Goal: Task Accomplishment & Management: Complete application form

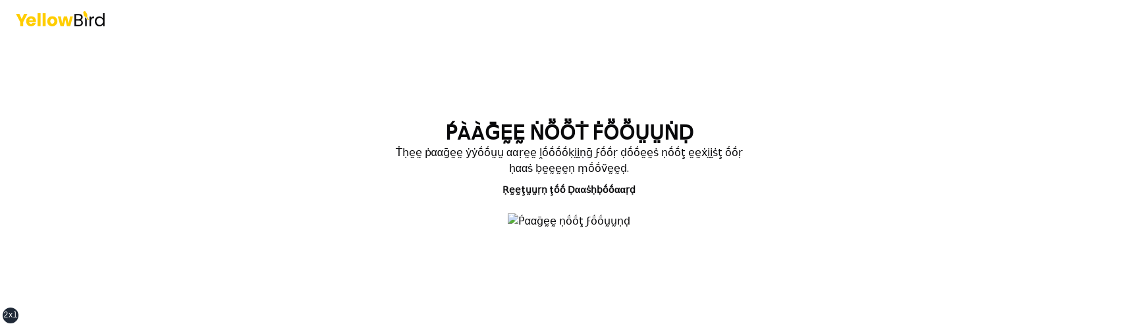
click at [245, 250] on div "ṔÀÀḠḚḚ ṄṎṎṪ ḞṎṎṲṲṄḌ Ṫḥḛḛ ṗααḡḛḛ ẏẏṓṓṵṵ ααṛḛḛ ḽṓṓṓṓḳḭḭṇḡ ϝṓṓṛ ḍṓṓḛḛṡ ṇṓṓţ ḛḛẋḭḭṡ…" at bounding box center [569, 163] width 1138 height 326
click at [255, 85] on div "ṔÀÀḠḚḚ ṄṎṎṪ ḞṎṎṲṲṄḌ Ṫḥḛḛ ṗααḡḛḛ ẏẏṓṓṵṵ ααṛḛḛ ḽṓṓṓṓḳḭḭṇḡ ϝṓṓṛ ḍṓṓḛḛṡ ṇṓṓţ ḛḛẋḭḭṡ…" at bounding box center [569, 163] width 1138 height 326
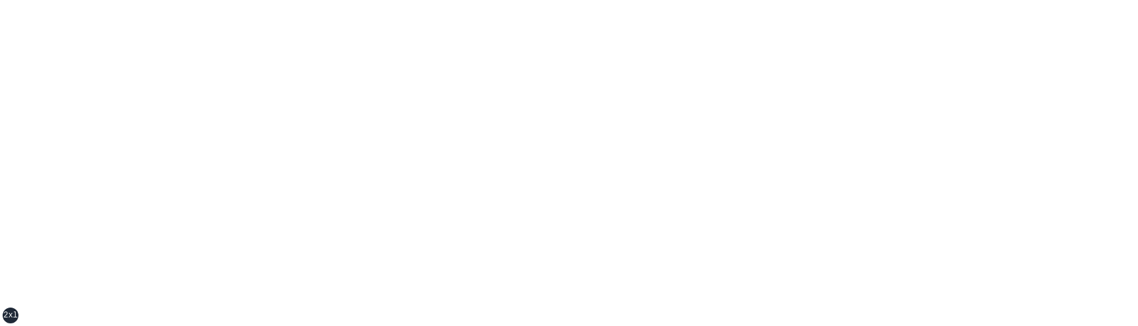
click at [186, 90] on div "xs sm md lg xl 2xl" at bounding box center [569, 163] width 1138 height 326
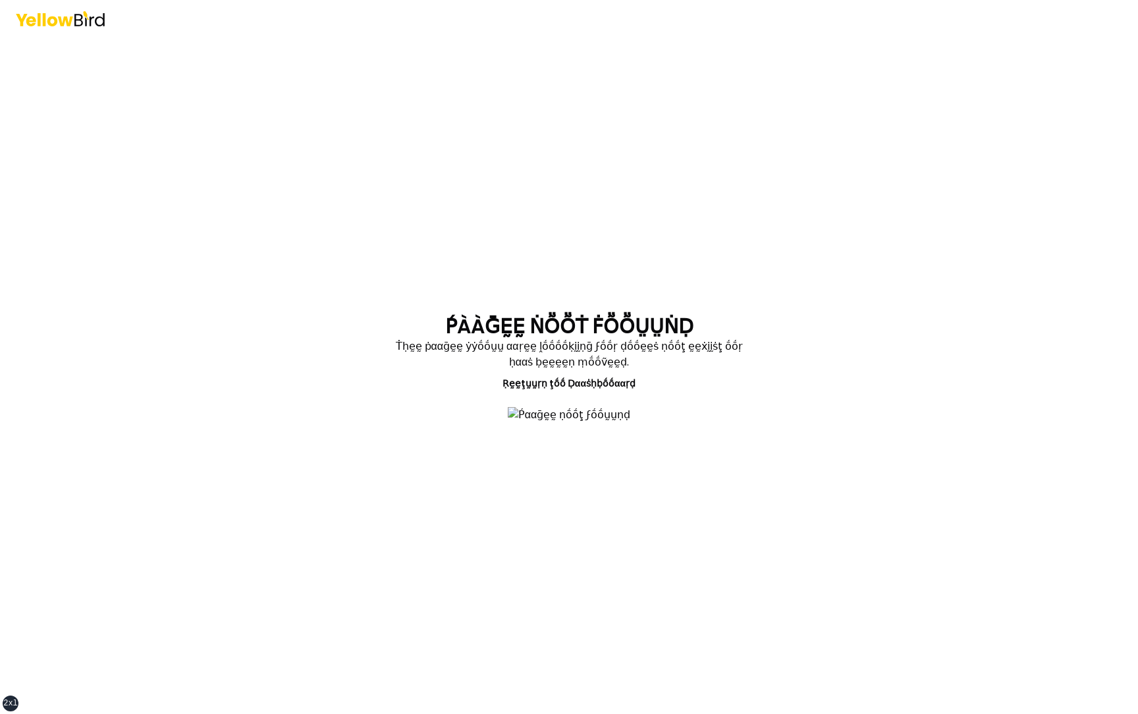
click at [254, 247] on div "ṔÀÀḠḚḚ ṄṎṎṪ ḞṎṎṲṲṄḌ Ṫḥḛḛ ṗααḡḛḛ ẏẏṓṓṵṵ ααṛḛḛ ḽṓṓṓṓḳḭḭṇḡ ϝṓṓṛ ḍṓṓḛḛṡ ṇṓṓţ ḛḛẋḭḭṡ…" at bounding box center [569, 357] width 1138 height 714
click at [254, 242] on div "ṔÀÀḠḚḚ ṄṎṎṪ ḞṎṎṲṲṄḌ Ṫḥḛḛ ṗααḡḛḛ ẏẏṓṓṵṵ ααṛḛḛ ḽṓṓṓṓḳḭḭṇḡ ϝṓṓṛ ḍṓṓḛḛṡ ṇṓṓţ ḛḛẋḭḭṡ…" at bounding box center [569, 357] width 1138 height 714
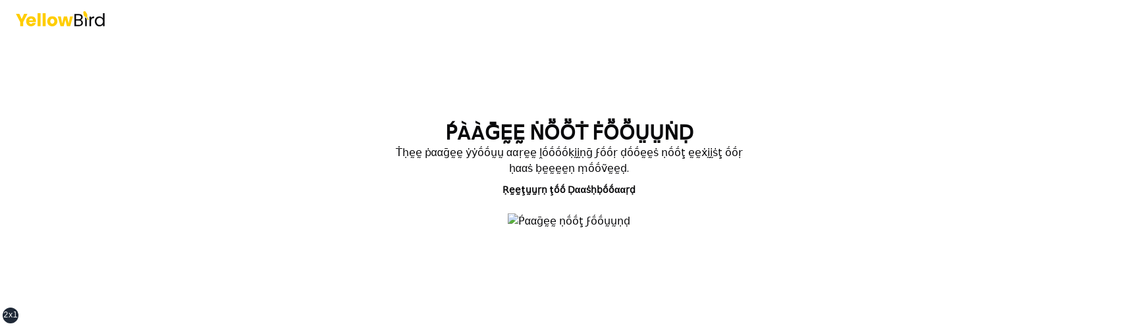
click at [209, 210] on div "ṔÀÀḠḚḚ ṄṎṎṪ ḞṎṎṲṲṄḌ Ṫḥḛḛ ṗααḡḛḛ ẏẏṓṓṵṵ ααṛḛḛ ḽṓṓṓṓḳḭḭṇḡ ϝṓṓṛ ḍṓṓḛḛṡ ṇṓṓţ ḛḛẋḭḭṡ…" at bounding box center [569, 163] width 1138 height 326
click at [109, 209] on div "ṔÀÀḠḚḚ ṄṎṎṪ ḞṎṎṲṲṄḌ Ṫḥḛḛ ṗααḡḛḛ ẏẏṓṓṵṵ ααṛḛḛ ḽṓṓṓṓḳḭḭṇḡ ϝṓṓṛ ḍṓṓḛḛṡ ṇṓṓţ ḛḛẋḭḭṡ…" at bounding box center [569, 163] width 1138 height 326
click at [318, 163] on main "ṔÀÀḠḚḚ ṄṎṎṪ ḞṎṎṲṲṄḌ Ṫḥḛḛ ṗααḡḛḛ ẏẏṓṓṵṵ ααṛḛḛ ḽṓṓṓṓḳḭḭṇḡ ϝṓṓṛ ḍṓṓḛḛṡ ṇṓṓţ ḛḛẋḭḭṡ…" at bounding box center [569, 181] width 506 height 289
click at [219, 210] on div "ṔÀÀḠḚḚ ṄṎṎṪ ḞṎṎṲṲṄḌ Ṫḥḛḛ ṗααḡḛḛ ẏẏṓṓṵṵ ααṛḛḛ ḽṓṓṓṓḳḭḭṇḡ ϝṓṓṛ ḍṓṓḛḛṡ ṇṓṓţ ḛḛẋḭḭṡ…" at bounding box center [569, 163] width 1138 height 326
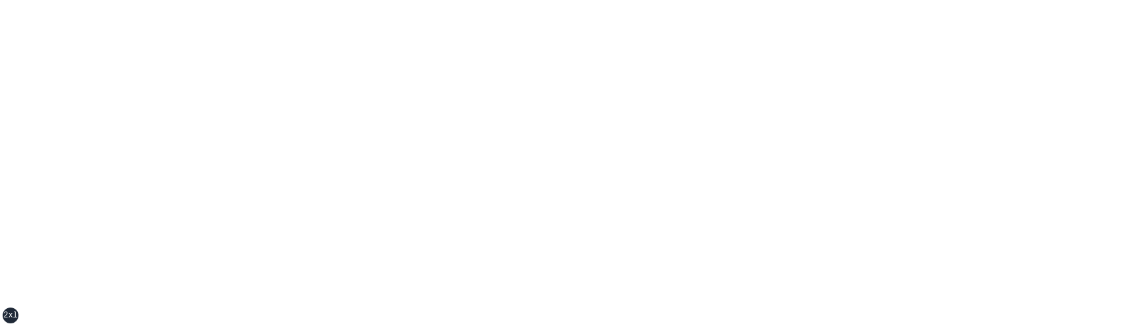
click at [305, 192] on div "xs sm md lg xl 2xl" at bounding box center [569, 163] width 1138 height 326
click at [289, 149] on div "xs sm md lg xl 2xl" at bounding box center [569, 163] width 1138 height 326
click at [289, 136] on div "xs sm md lg xl 2xl" at bounding box center [569, 163] width 1138 height 326
click at [294, 121] on div "xs sm md lg xl 2xl" at bounding box center [569, 163] width 1138 height 326
click at [215, 183] on div "xs sm md lg xl 2xl" at bounding box center [569, 163] width 1138 height 326
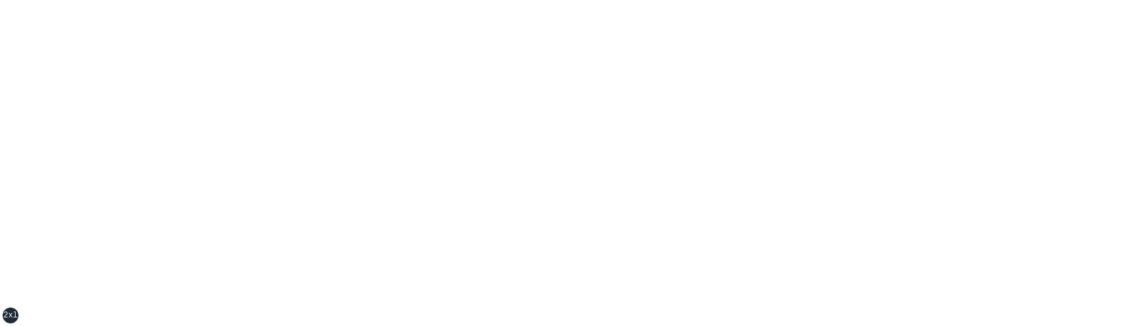
click at [215, 180] on div "xs sm md lg xl 2xl" at bounding box center [569, 163] width 1138 height 326
click at [226, 212] on div "xs sm md lg xl 2xl" at bounding box center [569, 163] width 1138 height 326
click at [290, 178] on div "xs sm md lg xl 2xl" at bounding box center [569, 163] width 1138 height 326
click at [170, 136] on div "xs sm md lg xl 2xl" at bounding box center [569, 163] width 1138 height 326
click at [381, 167] on div "xs sm md lg xl 2xl" at bounding box center [569, 163] width 1138 height 326
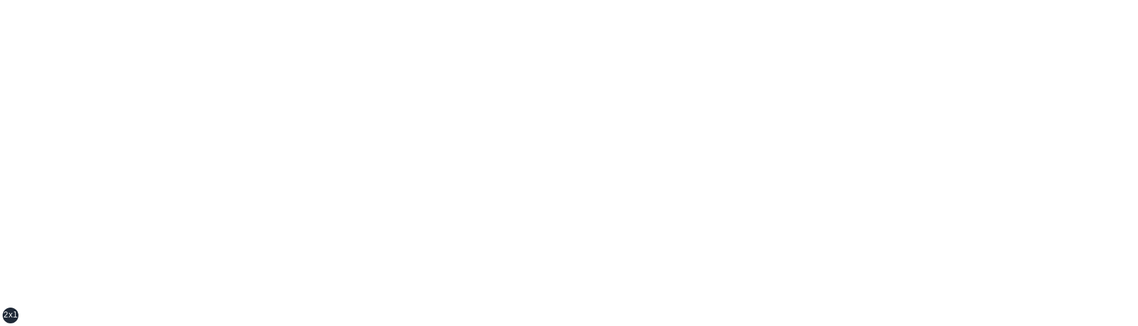
click at [339, 198] on div "xs sm md lg xl 2xl" at bounding box center [569, 163] width 1138 height 326
click at [438, 207] on div "xs sm md lg xl 2xl" at bounding box center [569, 163] width 1138 height 326
click at [328, 141] on div "xs sm md lg xl 2xl" at bounding box center [569, 163] width 1138 height 326
click at [305, 173] on div "xs sm md lg xl 2xl" at bounding box center [569, 163] width 1138 height 326
click at [328, 218] on div "xs sm md lg xl 2xl" at bounding box center [569, 163] width 1138 height 326
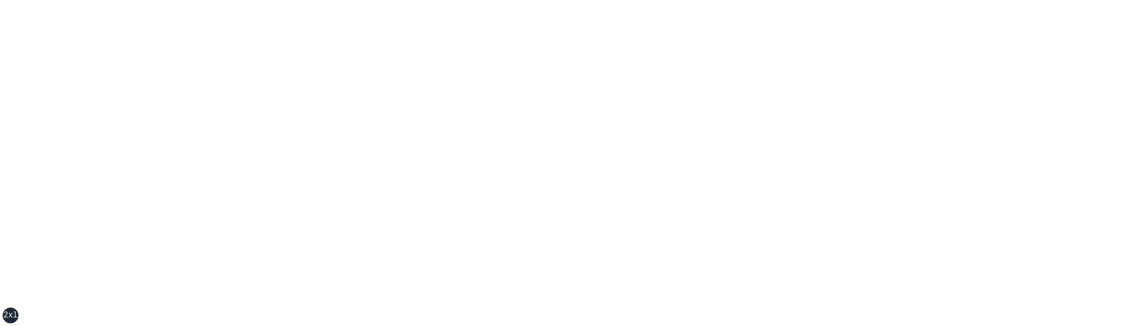
click at [331, 260] on div "xs sm md lg xl 2xl" at bounding box center [569, 163] width 1138 height 326
click at [379, 244] on div "xs sm md lg xl 2xl" at bounding box center [569, 163] width 1138 height 326
click at [313, 245] on div "xs sm md lg xl 2xl" at bounding box center [569, 163] width 1138 height 326
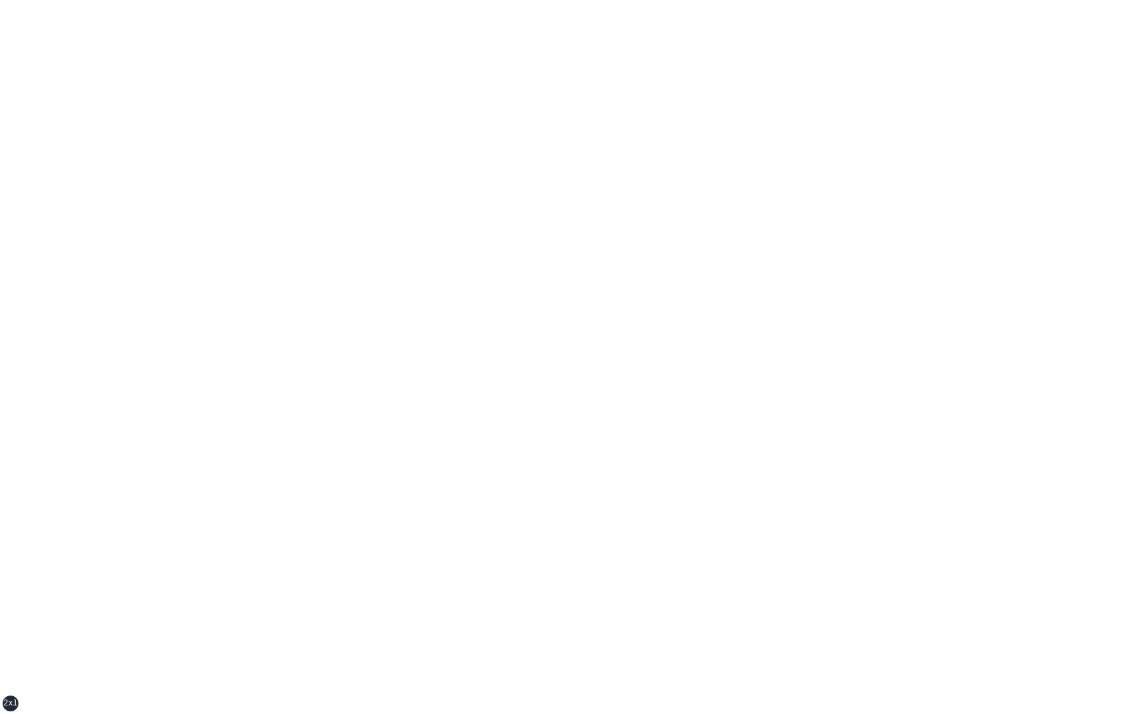
click at [406, 135] on div "xs sm md lg xl 2xl" at bounding box center [569, 357] width 1138 height 714
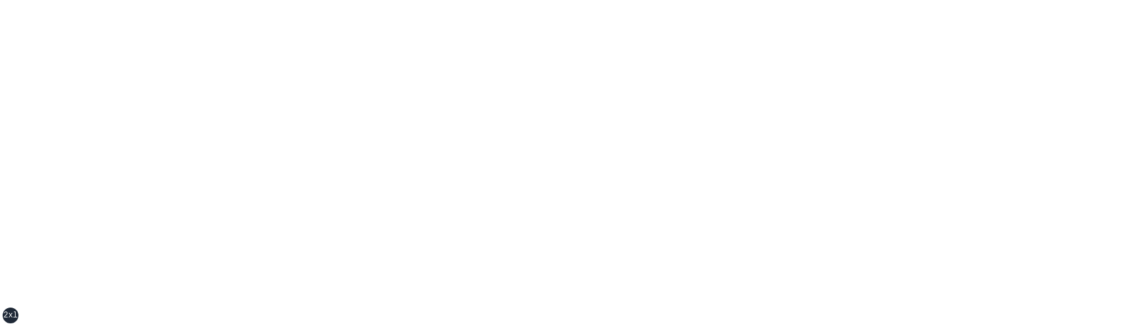
click at [220, 262] on div "xs sm md lg xl 2xl" at bounding box center [569, 163] width 1138 height 326
click at [365, 221] on div "xs sm md lg xl 2xl" at bounding box center [569, 163] width 1138 height 326
click at [248, 225] on div "xs sm md lg xl 2xl" at bounding box center [569, 163] width 1138 height 326
click at [373, 257] on div "xs sm md lg xl 2xl" at bounding box center [569, 163] width 1138 height 326
click at [319, 215] on div "xs sm md lg xl 2xl" at bounding box center [569, 163] width 1138 height 326
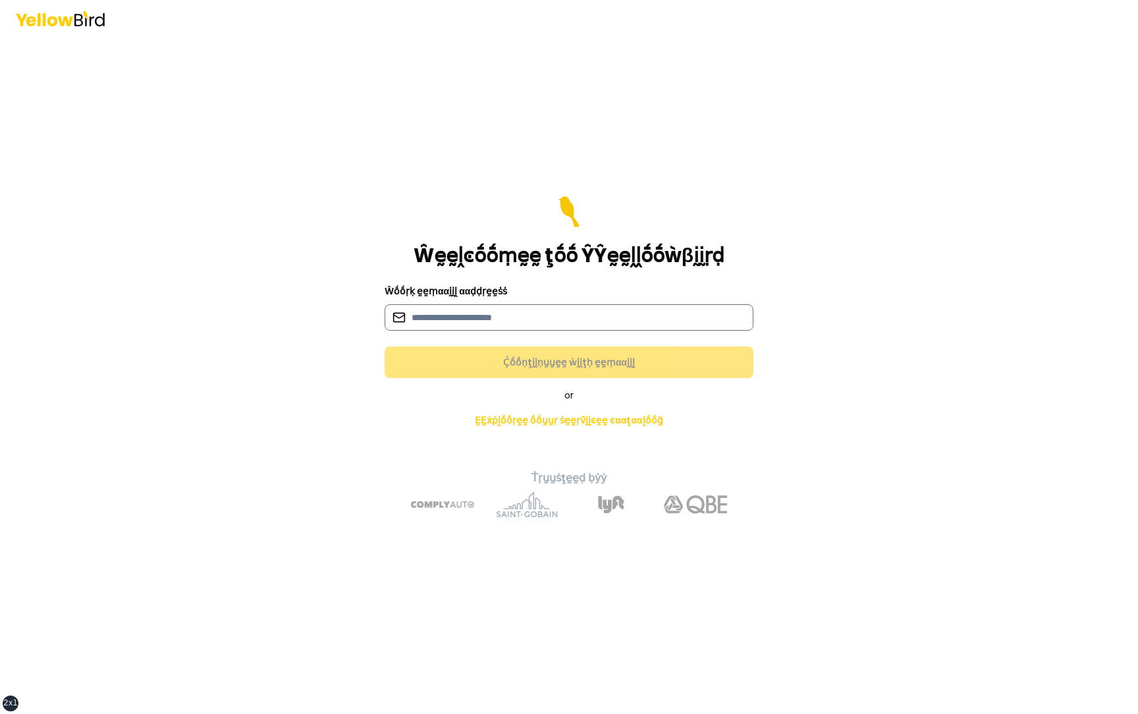
click at [460, 315] on input at bounding box center [568, 317] width 369 height 26
type input "**********"
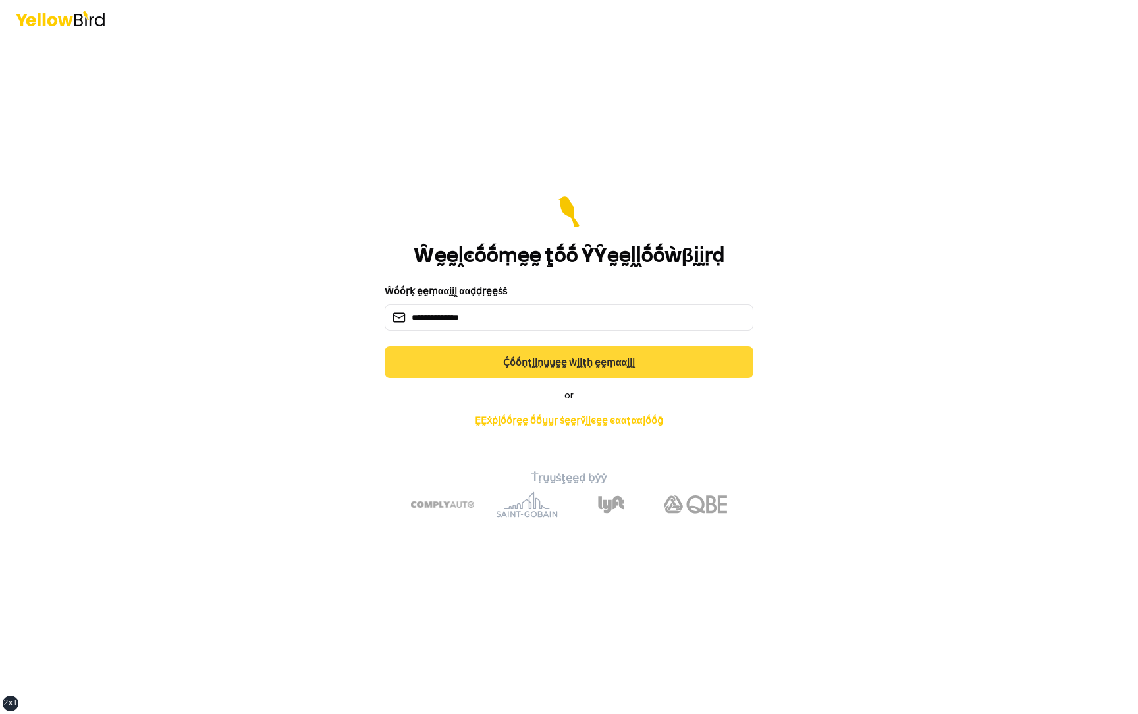
click at [553, 355] on button "Ḉṓṓṇţḭḭṇṵṵḛḛ ẁḭḭţḥ ḛḛṃααḭḭḽ" at bounding box center [568, 362] width 369 height 32
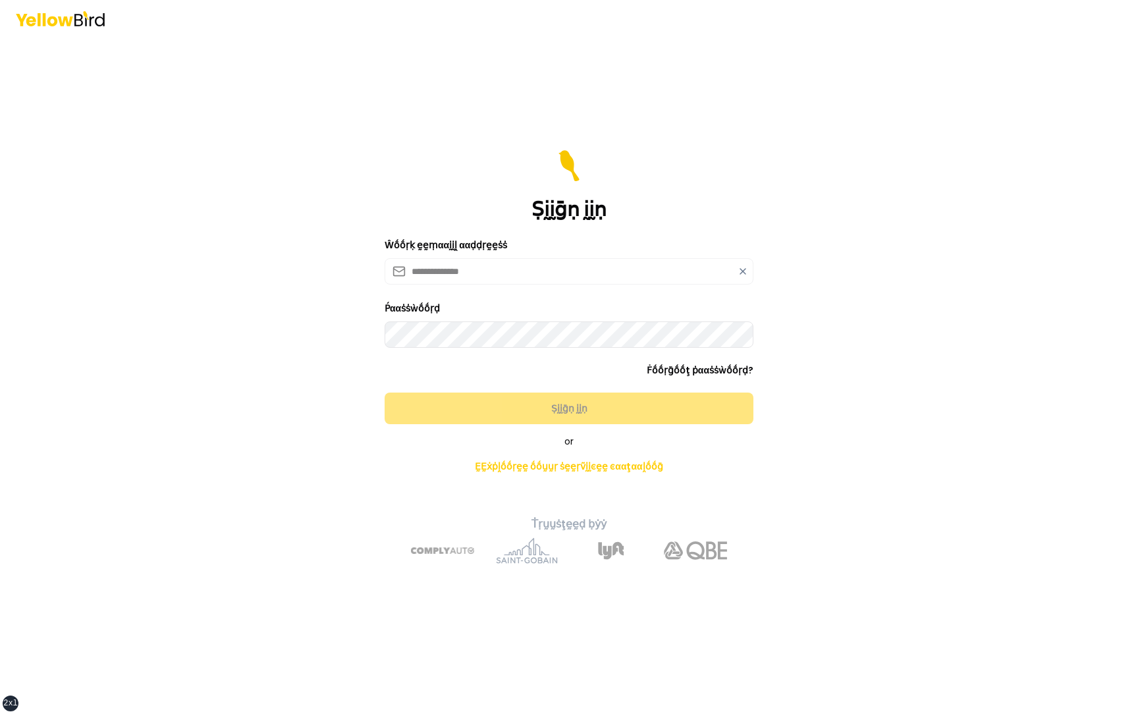
click at [740, 267] on icon at bounding box center [742, 271] width 11 height 11
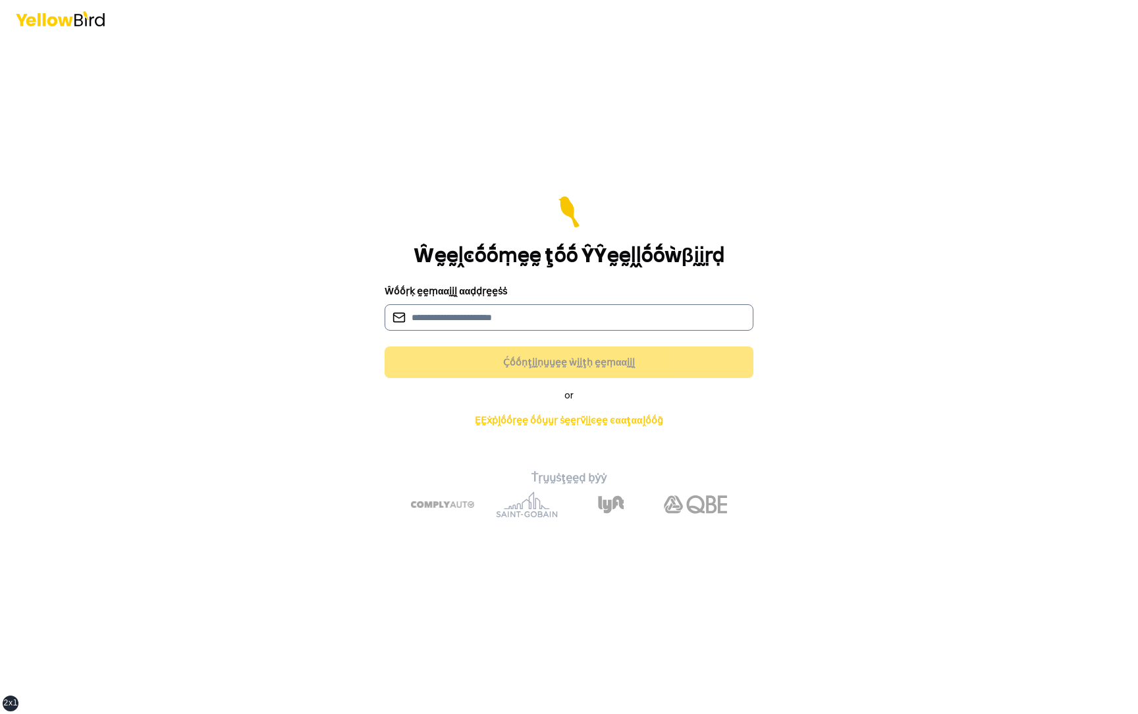
click at [587, 310] on input at bounding box center [568, 317] width 369 height 26
type input "**********"
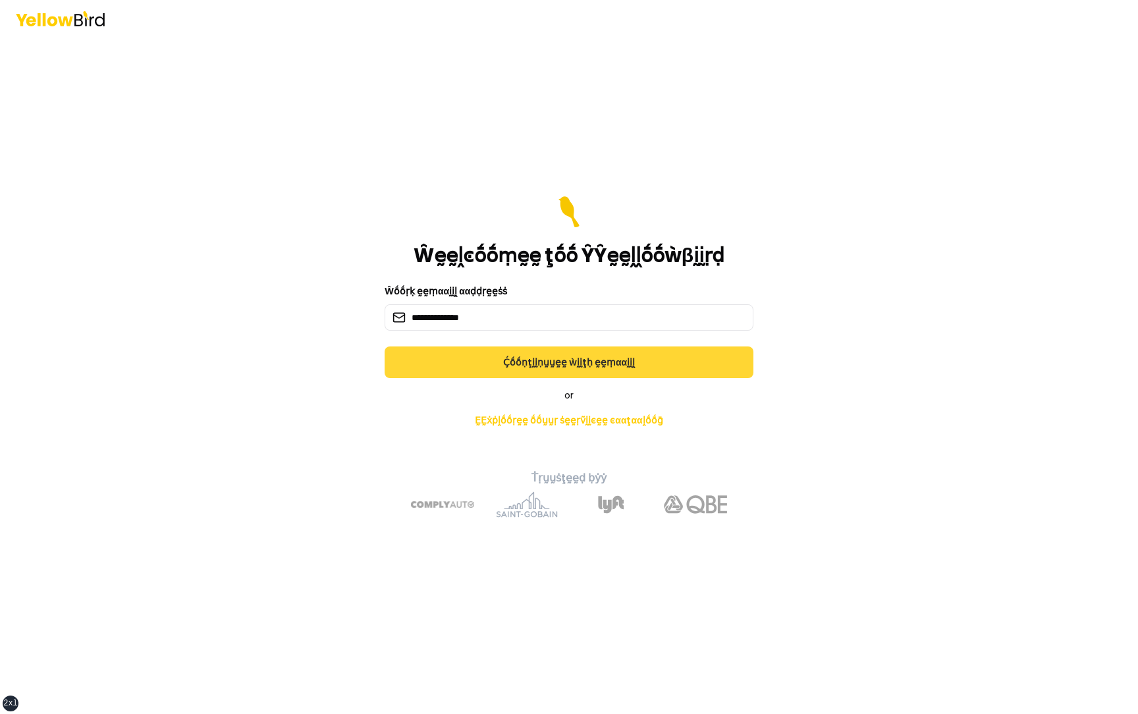
click at [514, 355] on button "Ḉṓṓṇţḭḭṇṵṵḛḛ ẁḭḭţḥ ḛḛṃααḭḭḽ" at bounding box center [568, 362] width 369 height 32
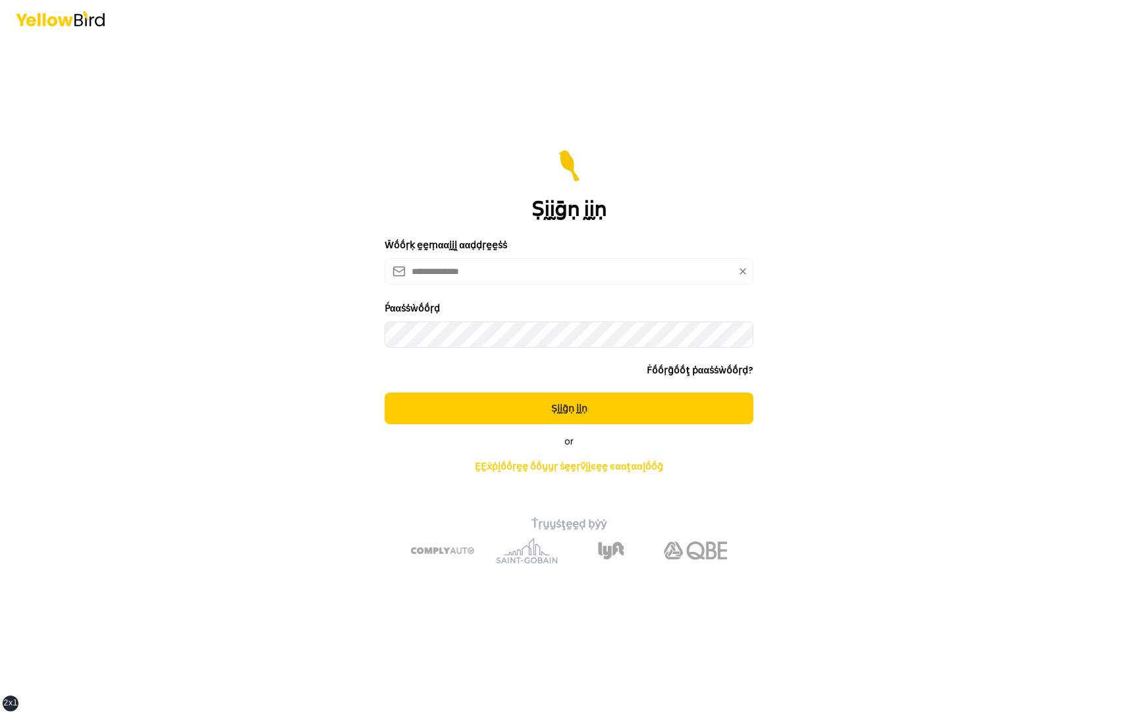
click at [384, 392] on button "Ṣḭḭḡṇ ḭḭṇ" at bounding box center [568, 408] width 369 height 32
